Goal: Task Accomplishment & Management: Manage account settings

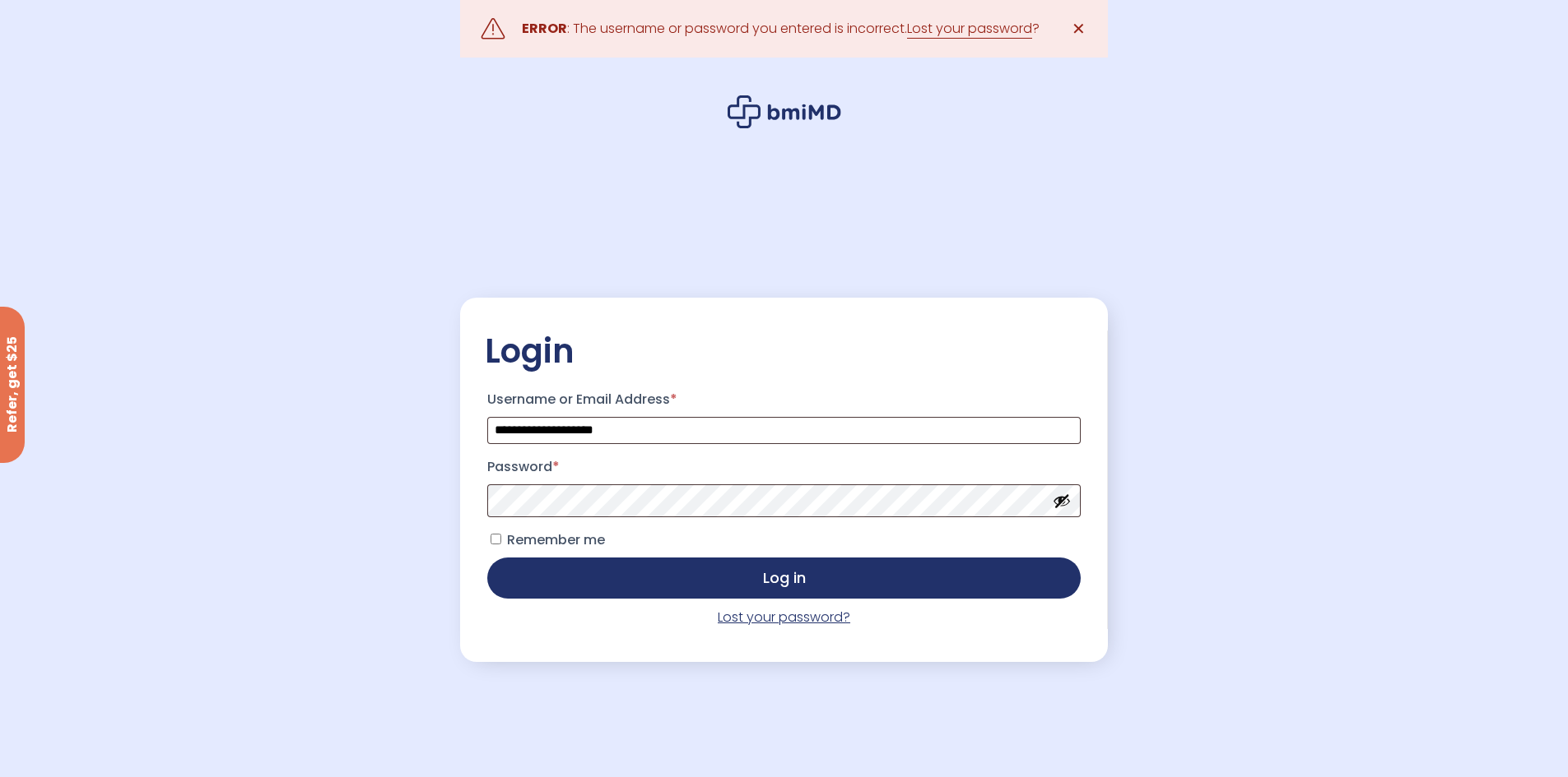
click at [738, 610] on link "Lost your password?" at bounding box center [784, 618] width 133 height 19
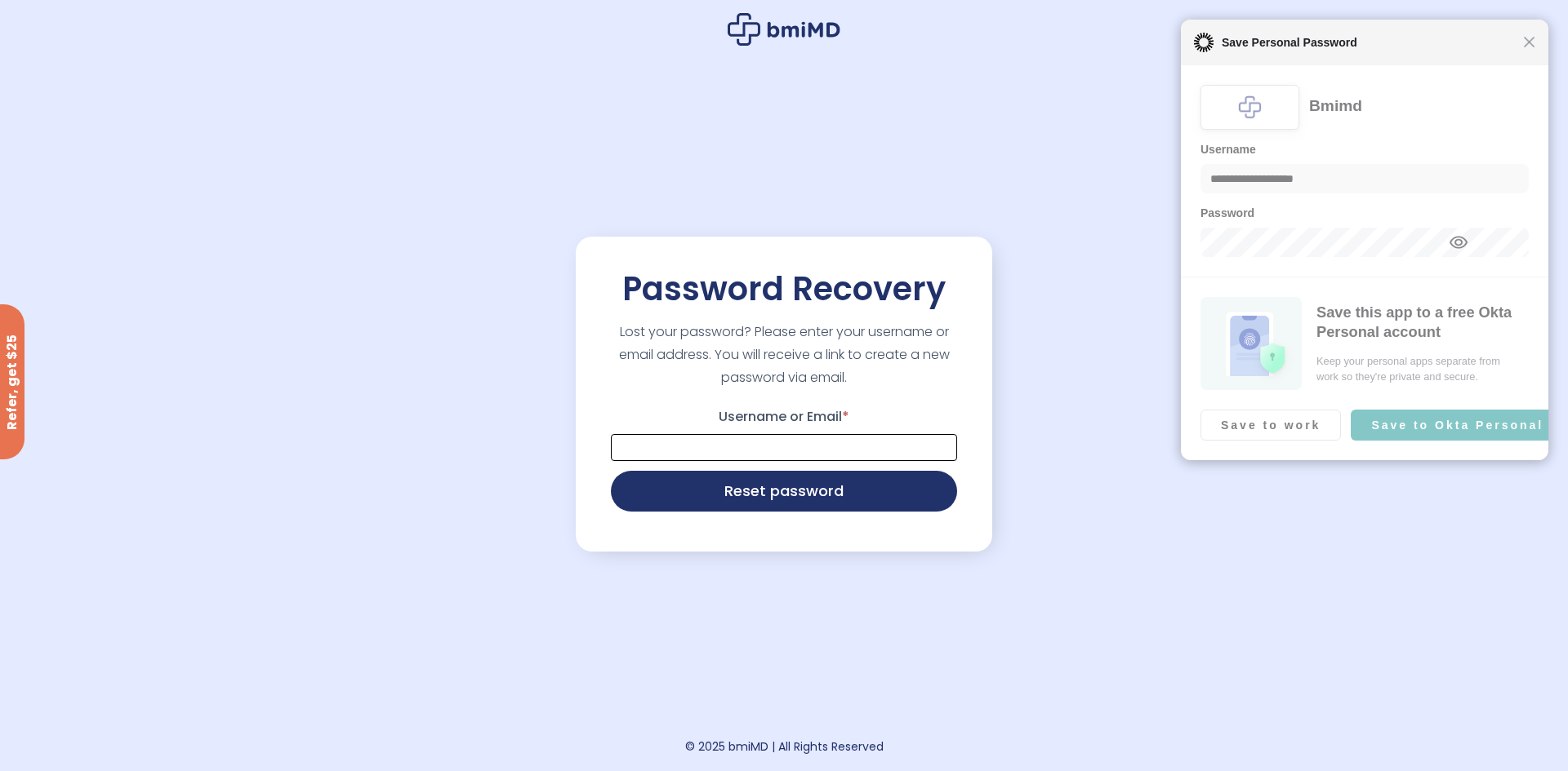
click at [803, 437] on input "Username or Email *" at bounding box center [784, 447] width 346 height 27
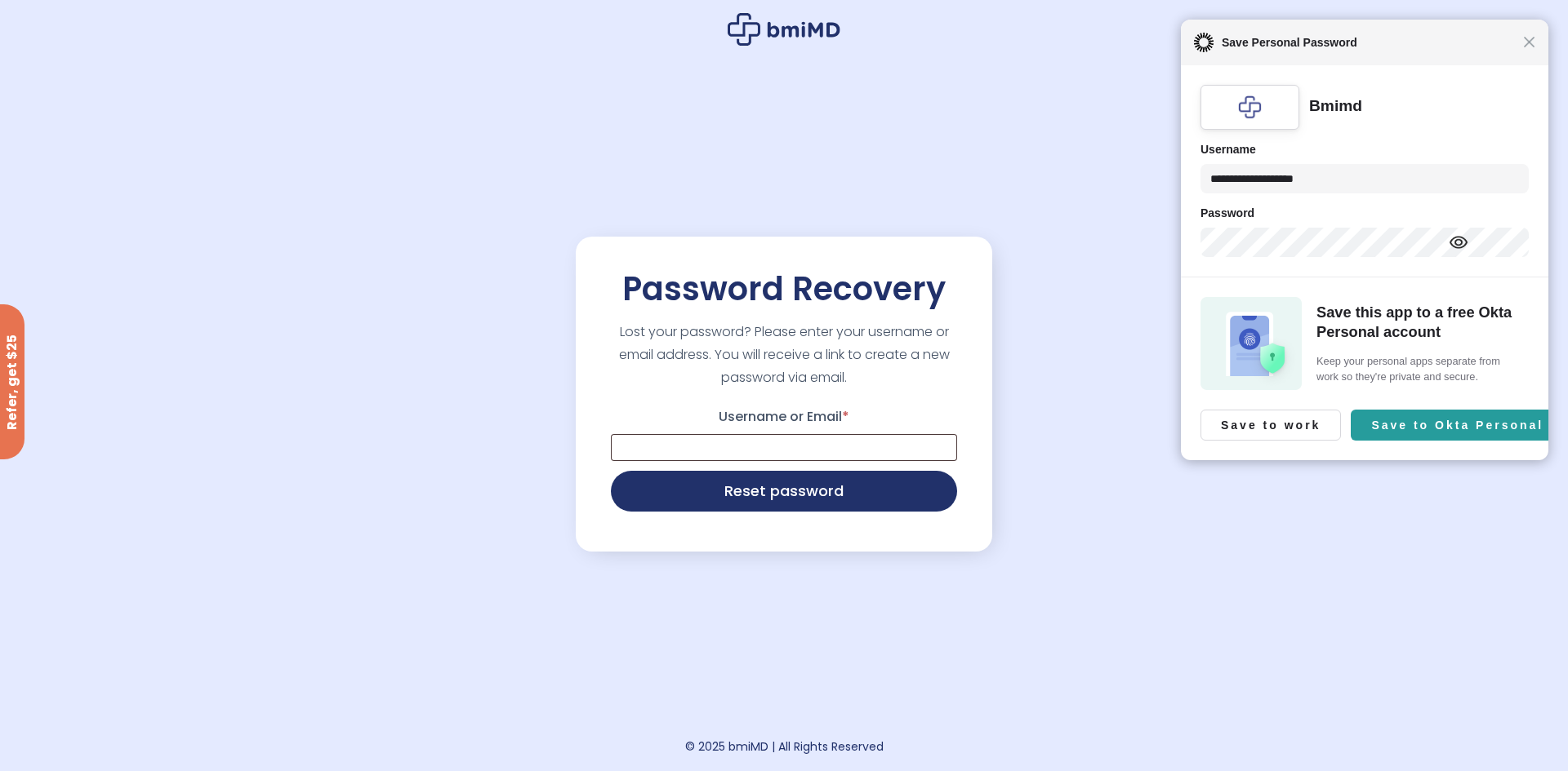
click at [806, 473] on p "Reset password" at bounding box center [784, 492] width 351 height 45
click at [790, 449] on input "Username or Email *" at bounding box center [784, 447] width 346 height 27
type input "**********"
click at [748, 491] on button "Reset password" at bounding box center [784, 490] width 346 height 41
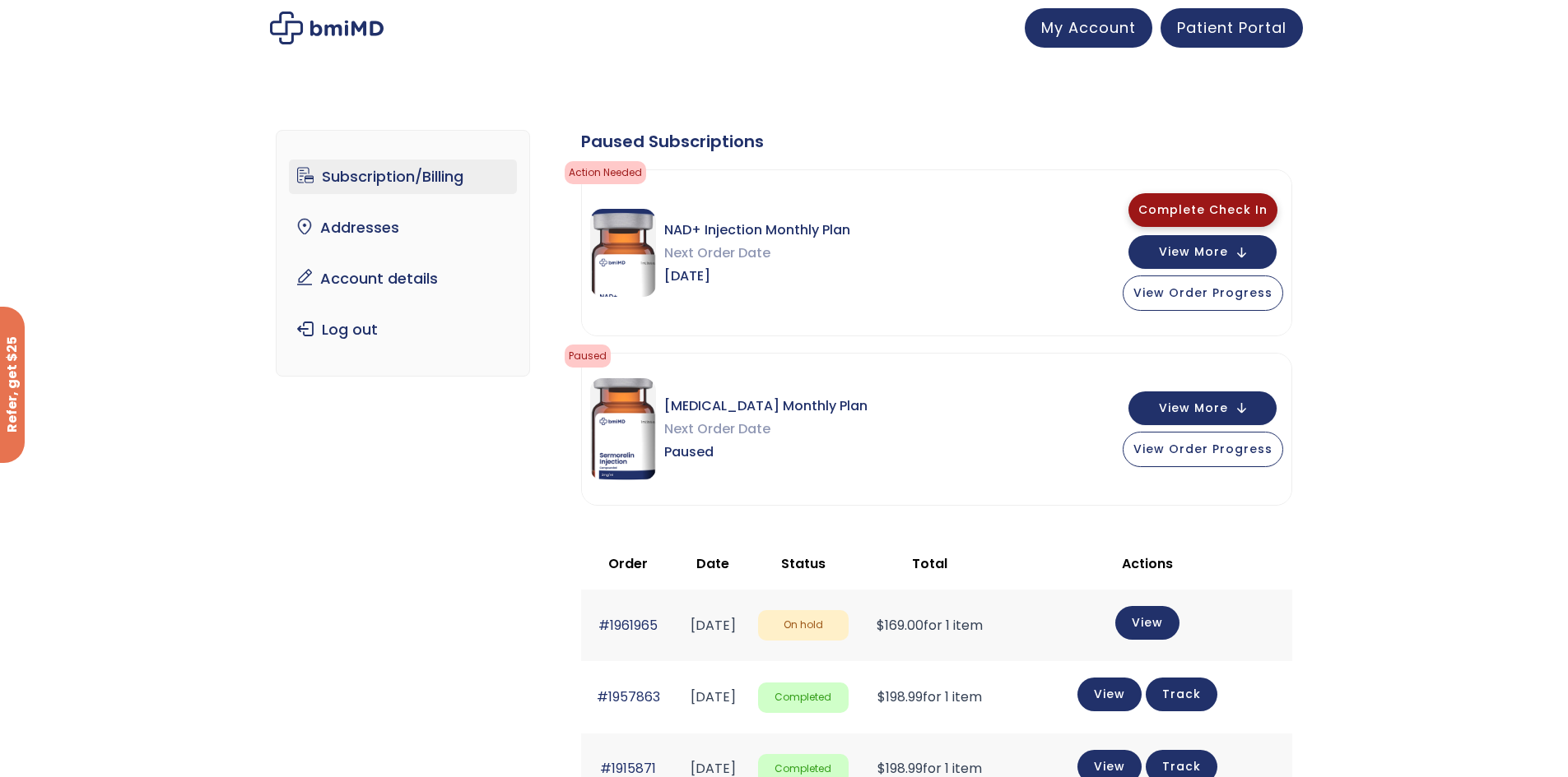
click at [1164, 207] on span "Complete Check In" at bounding box center [1202, 209] width 129 height 16
